Goal: Transaction & Acquisition: Subscribe to service/newsletter

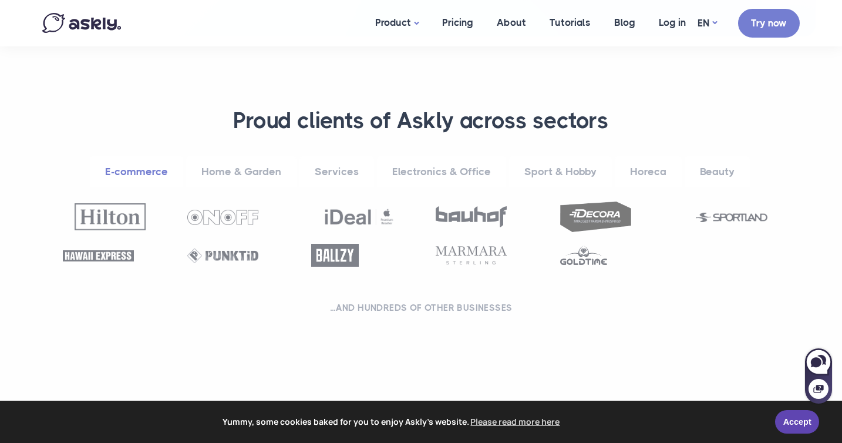
scroll to position [426, 0]
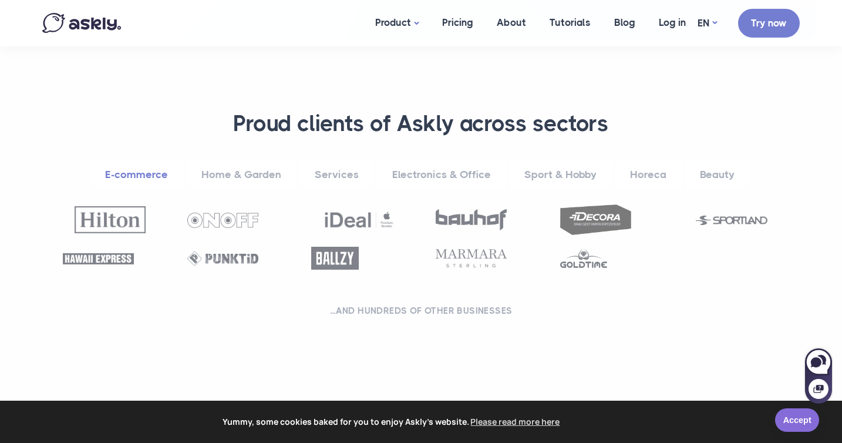
click at [788, 419] on link "Accept" at bounding box center [797, 419] width 44 height 23
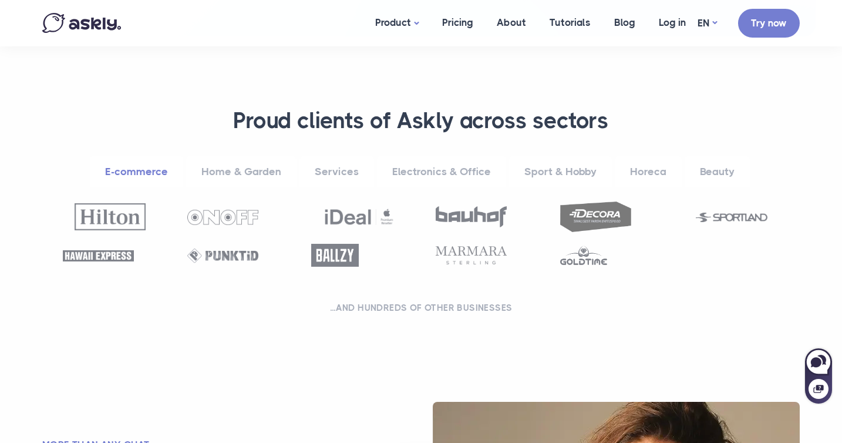
scroll to position [423, 0]
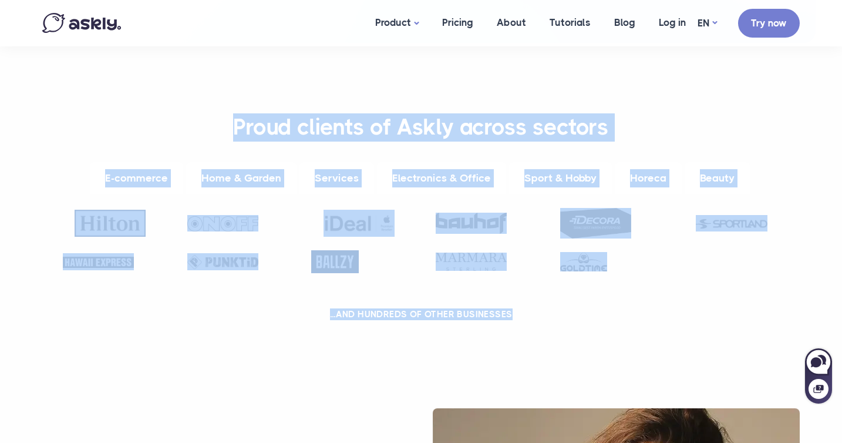
drag, startPoint x: 235, startPoint y: 124, endPoint x: 518, endPoint y: 315, distance: 340.8
click at [518, 315] on div "**********" at bounding box center [420, 219] width 769 height 212
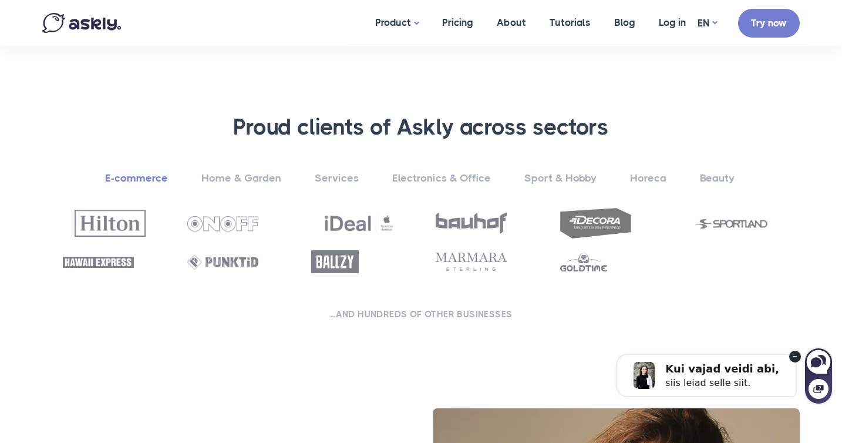
click at [431, 278] on div at bounding box center [420, 246] width 745 height 77
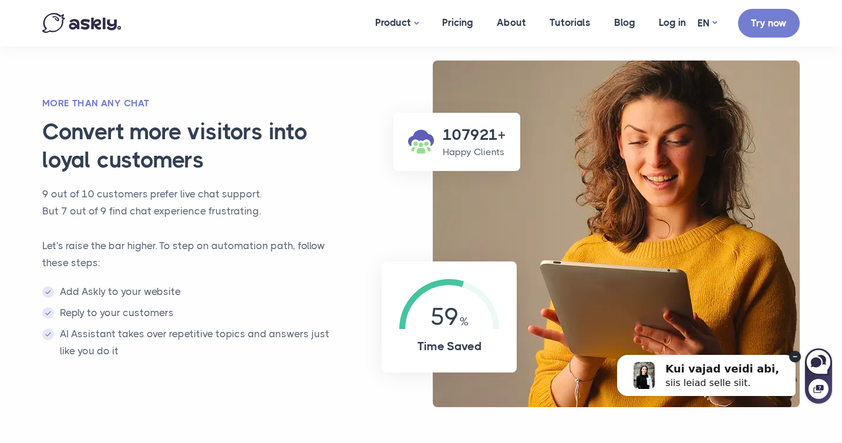
scroll to position [765, 0]
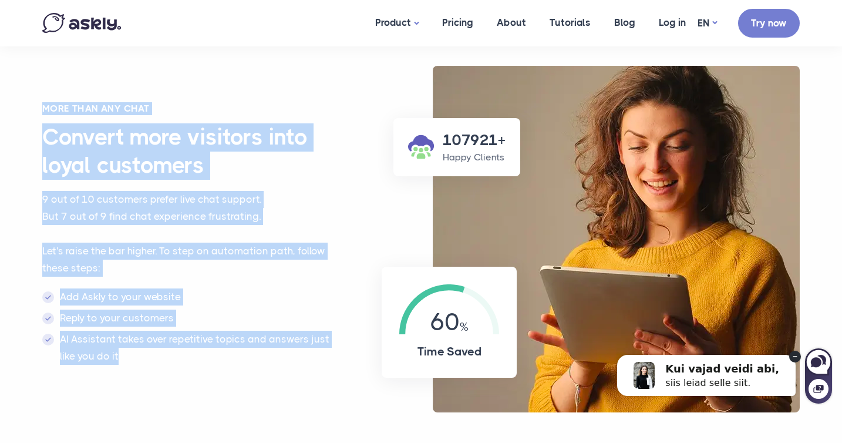
drag, startPoint x: 40, startPoint y: 106, endPoint x: 207, endPoint y: 360, distance: 303.4
click at [207, 360] on div "More than any chat Convert more visitors into loyal customers 9 out of 10 custo…" at bounding box center [193, 239] width 325 height 274
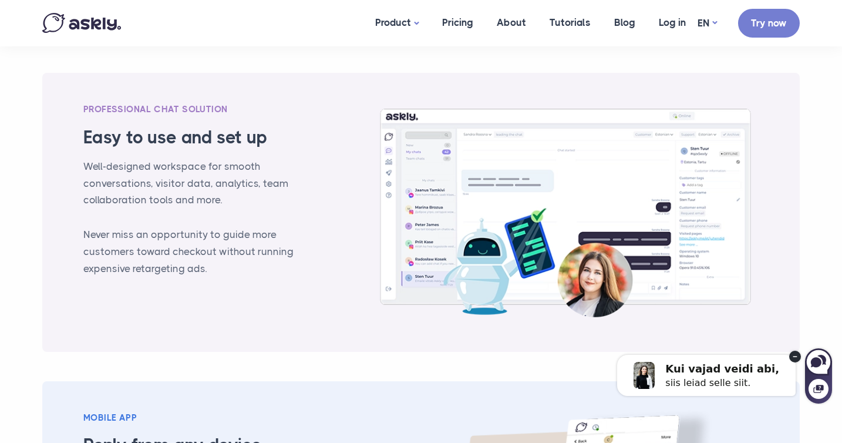
scroll to position [1178, 0]
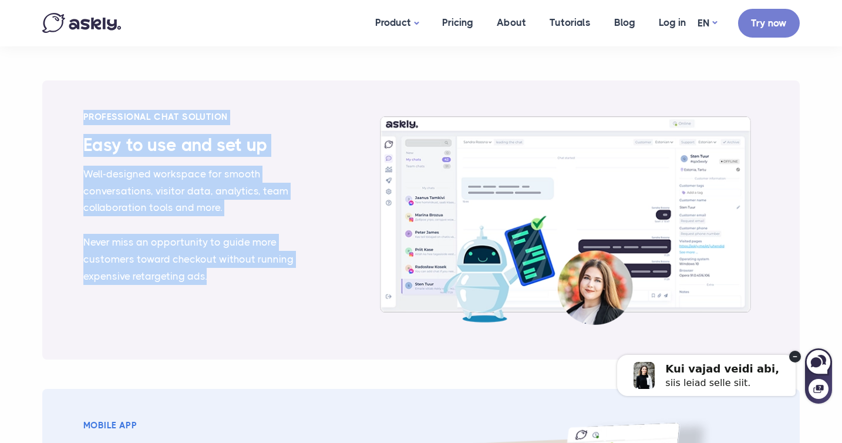
drag, startPoint x: 85, startPoint y: 114, endPoint x: 282, endPoint y: 285, distance: 260.0
click at [282, 285] on div "PROFESSIONAL CHAT SOLUTION Easy to use and set up Well-designed workspace for s…" at bounding box center [190, 220] width 231 height 220
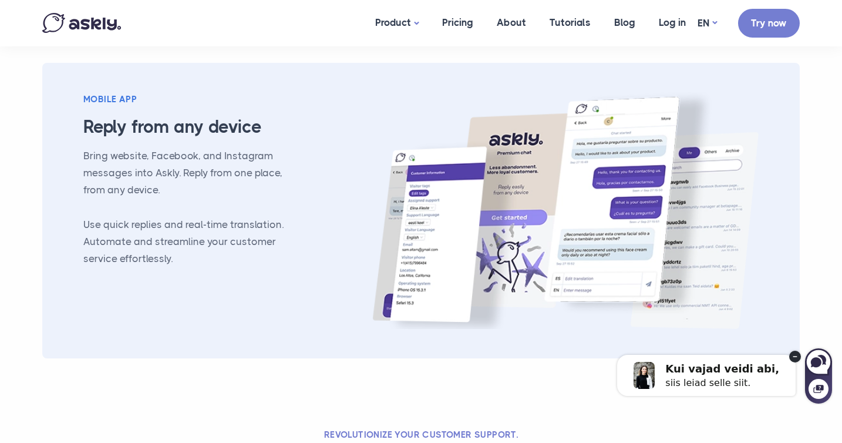
scroll to position [1483, 0]
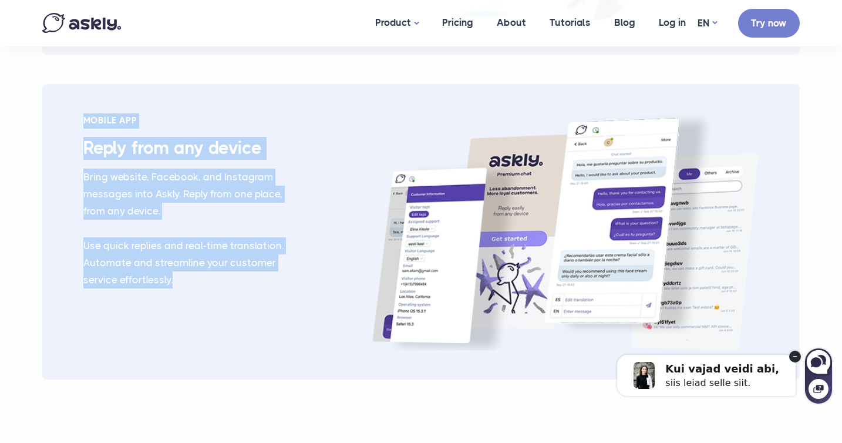
drag, startPoint x: 83, startPoint y: 119, endPoint x: 201, endPoint y: 283, distance: 201.9
click at [201, 283] on div "Mobile App Reply from any device Bring website, Facebook, and Instagram message…" at bounding box center [190, 231] width 231 height 237
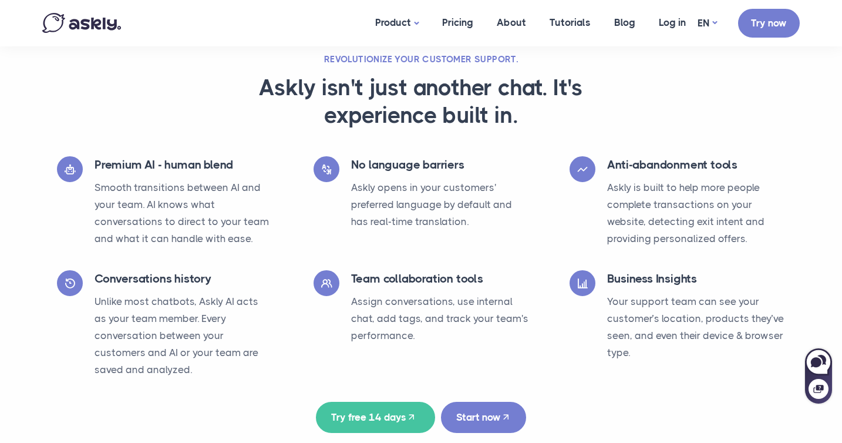
scroll to position [1880, 0]
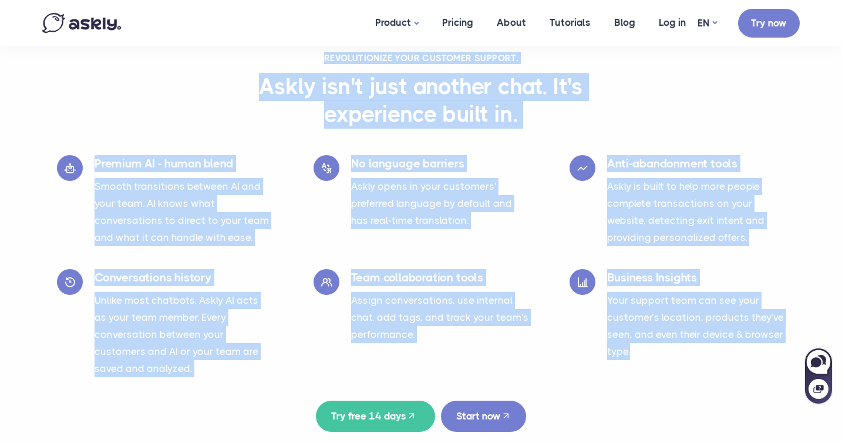
drag, startPoint x: 325, startPoint y: 55, endPoint x: 663, endPoint y: 352, distance: 449.9
click at [663, 352] on div "Revolutionize your customer support. Askly isn't just another chat. It's experi…" at bounding box center [420, 241] width 775 height 379
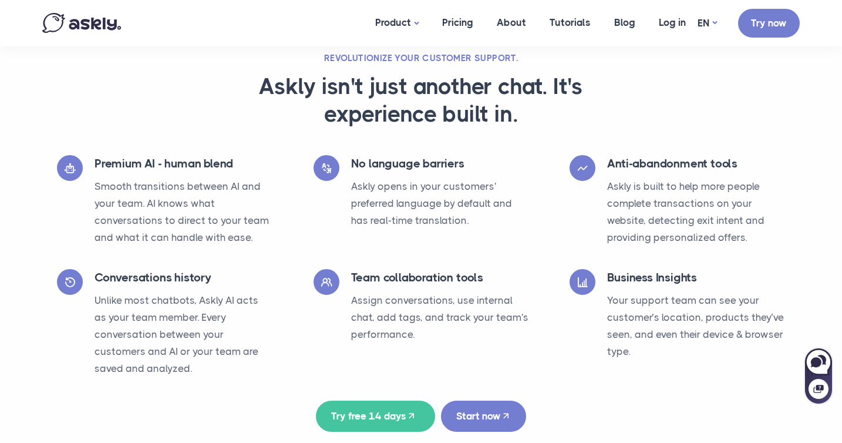
click at [269, 173] on div "Premium AI - human blend Smooth transitions between AI and your team. AI knows …" at bounding box center [183, 203] width 178 height 97
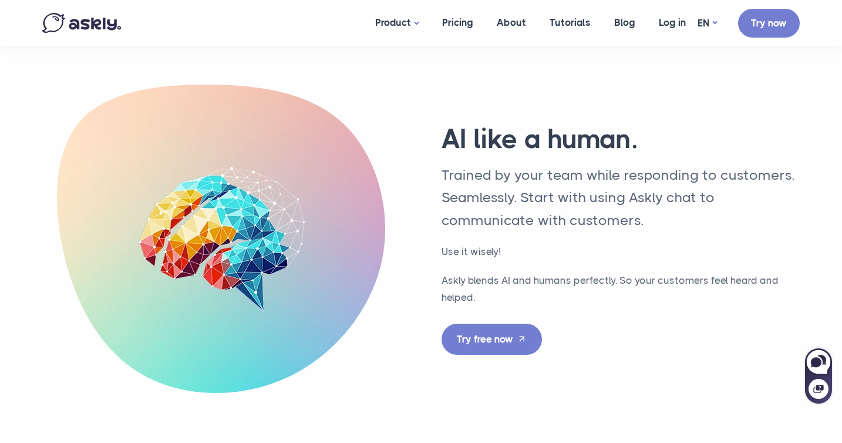
scroll to position [3045, 0]
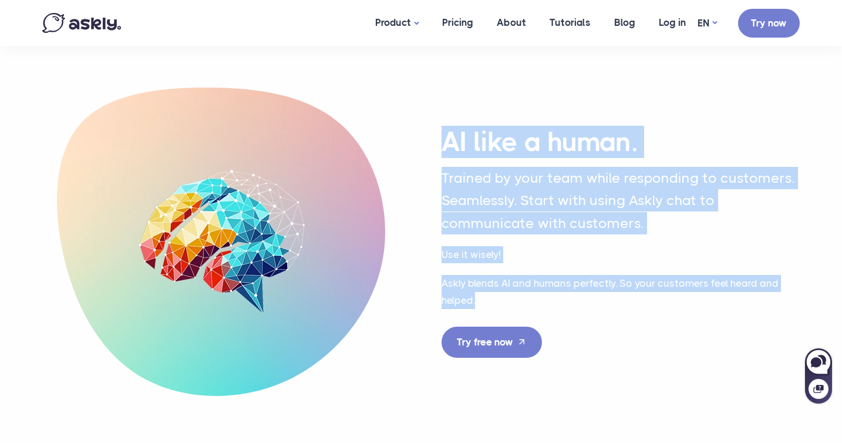
drag, startPoint x: 447, startPoint y: 136, endPoint x: 609, endPoint y: 369, distance: 283.8
click at [609, 369] on div "AI like a human. Trained by your team while responding to customers. Seamlessly…" at bounding box center [421, 226] width 798 height 337
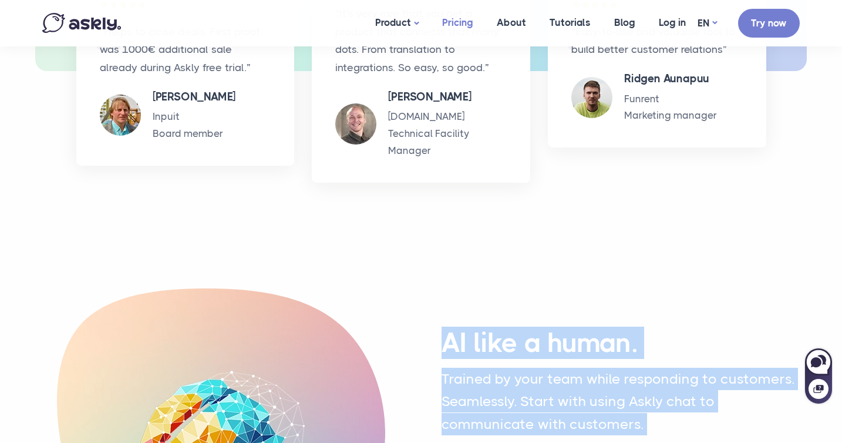
scroll to position [2813, 0]
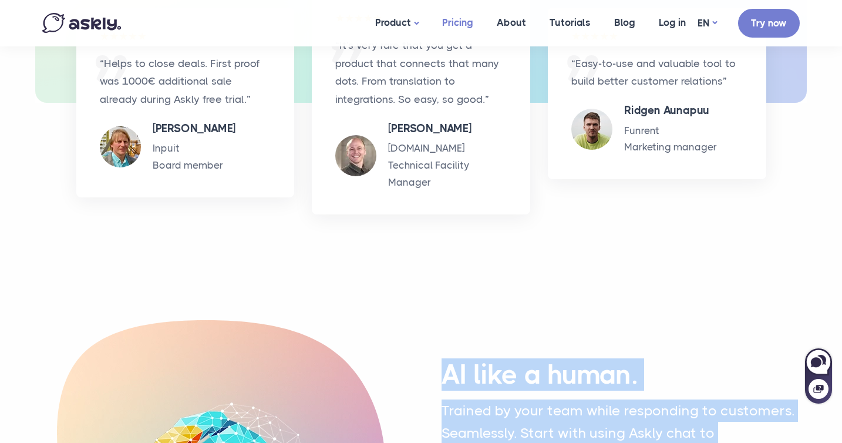
click at [456, 21] on link "Pricing" at bounding box center [457, 22] width 55 height 45
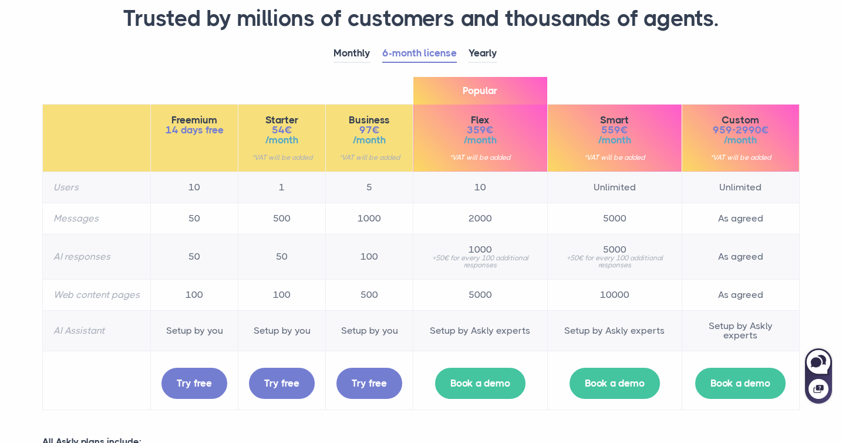
scroll to position [100, 0]
